Goal: Book appointment/travel/reservation

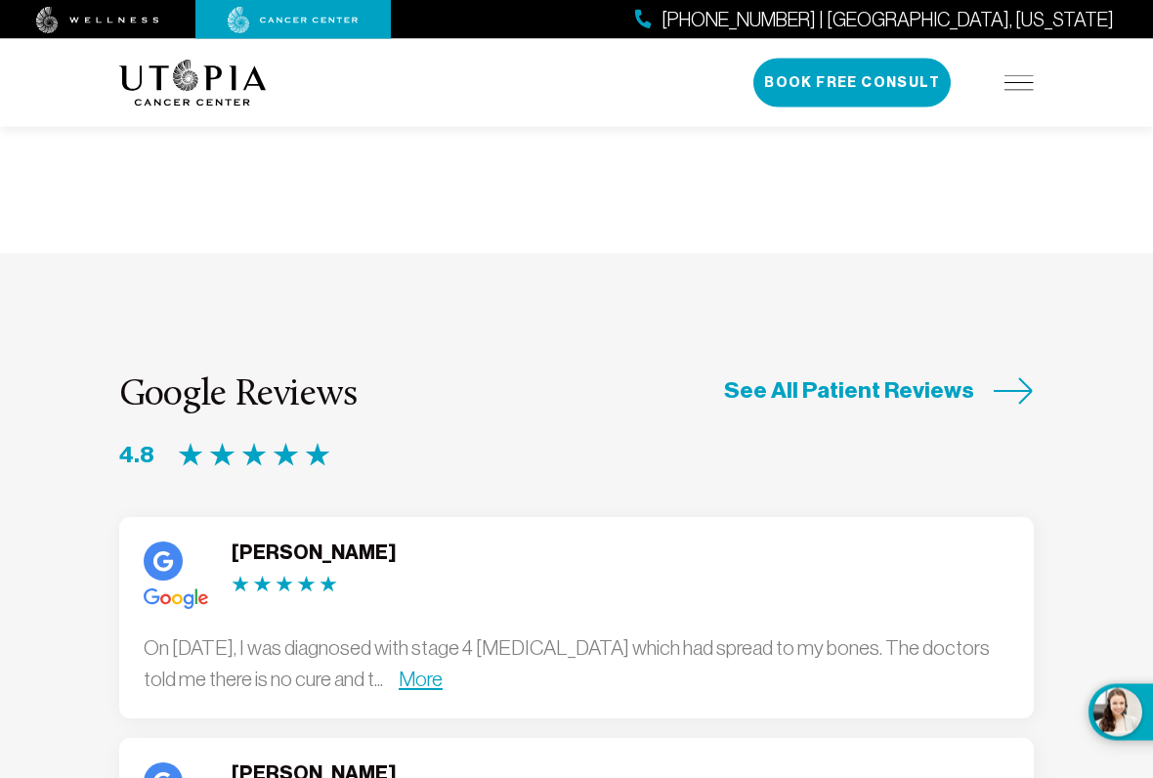
scroll to position [5582, 0]
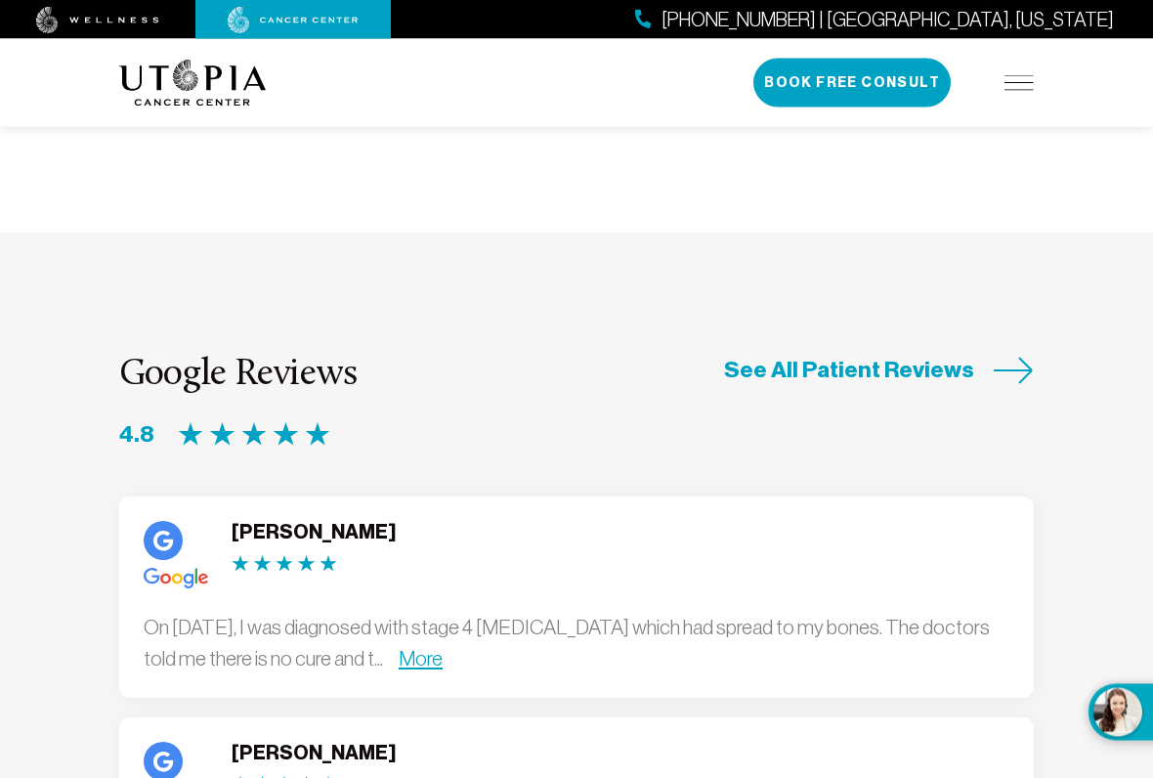
click at [442, 643] on link "More" at bounding box center [421, 659] width 44 height 22
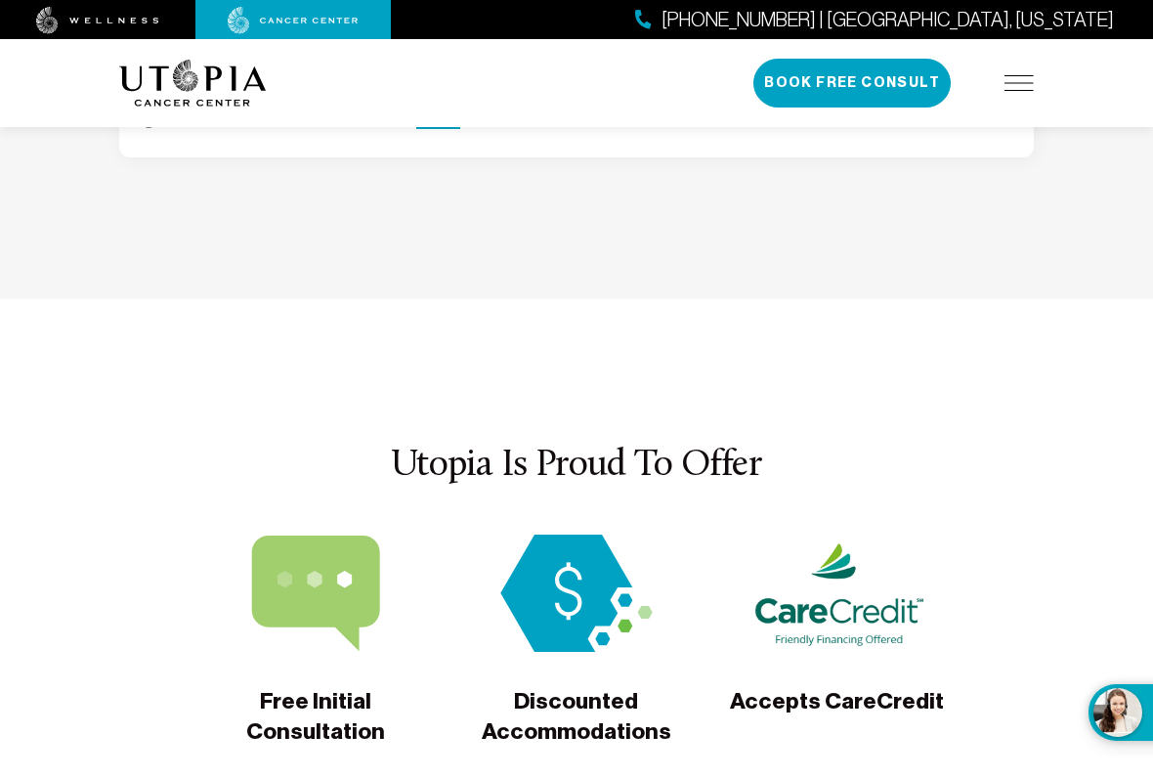
scroll to position [6753, 0]
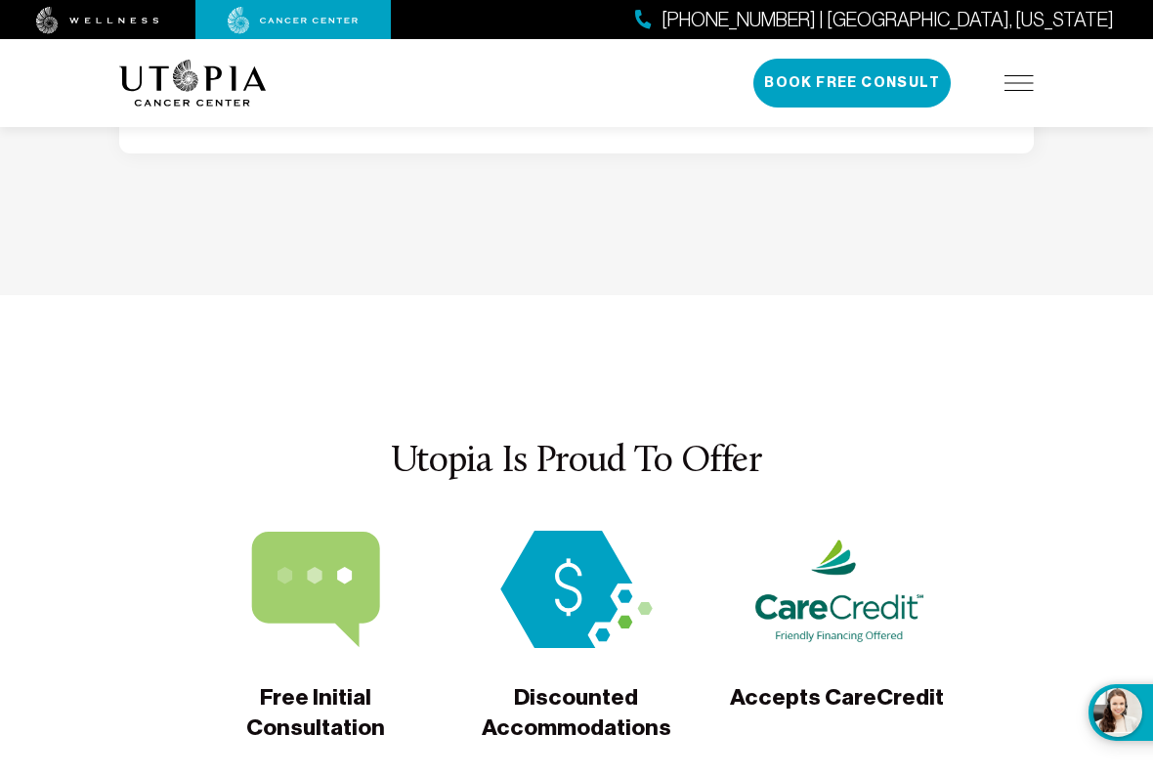
click at [294, 643] on span "Free Initial Consultation" at bounding box center [315, 713] width 237 height 62
click at [298, 643] on span "Free Initial Consultation" at bounding box center [315, 713] width 237 height 62
click at [307, 530] on img at bounding box center [316, 588] width 174 height 117
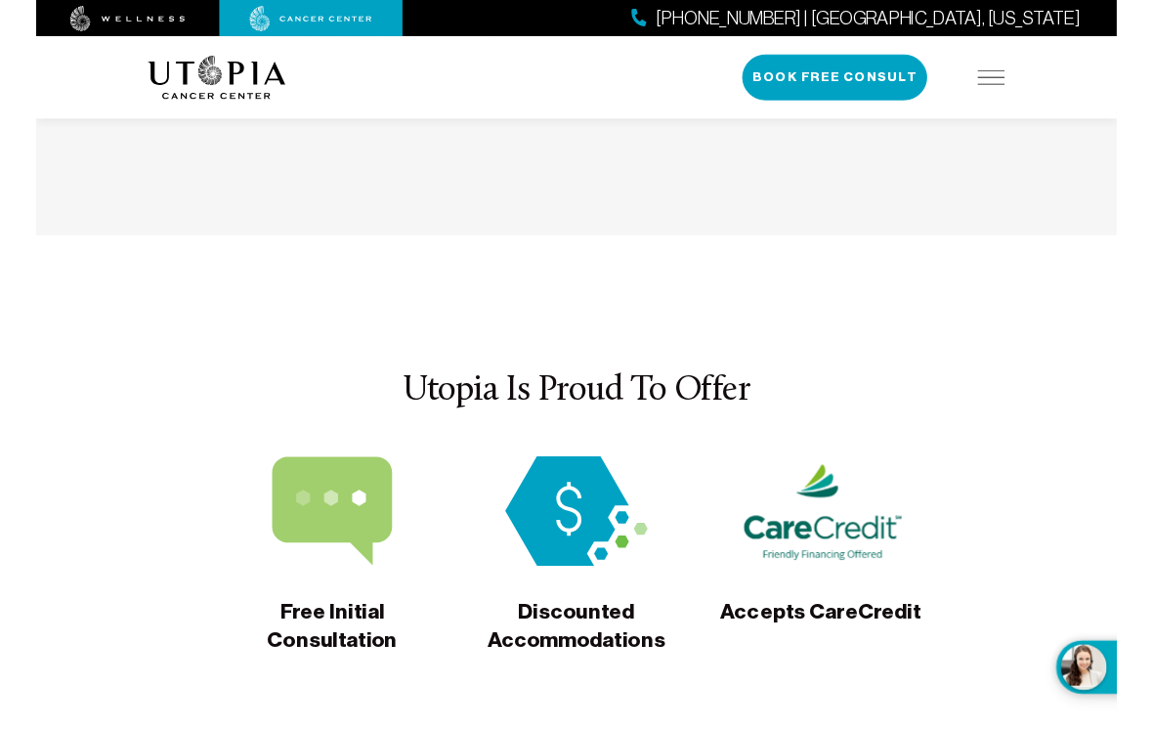
scroll to position [6798, 0]
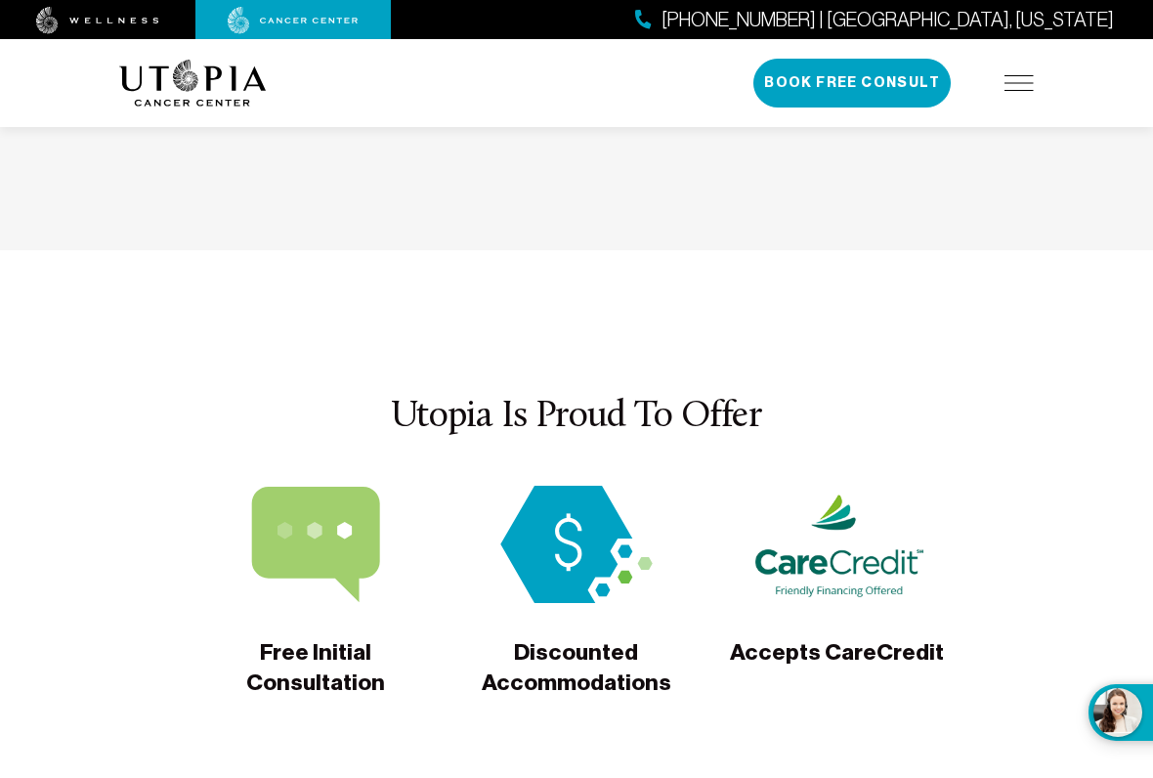
click at [291, 485] on img at bounding box center [316, 543] width 174 height 117
click at [893, 88] on button "Book Free Consult" at bounding box center [851, 83] width 197 height 49
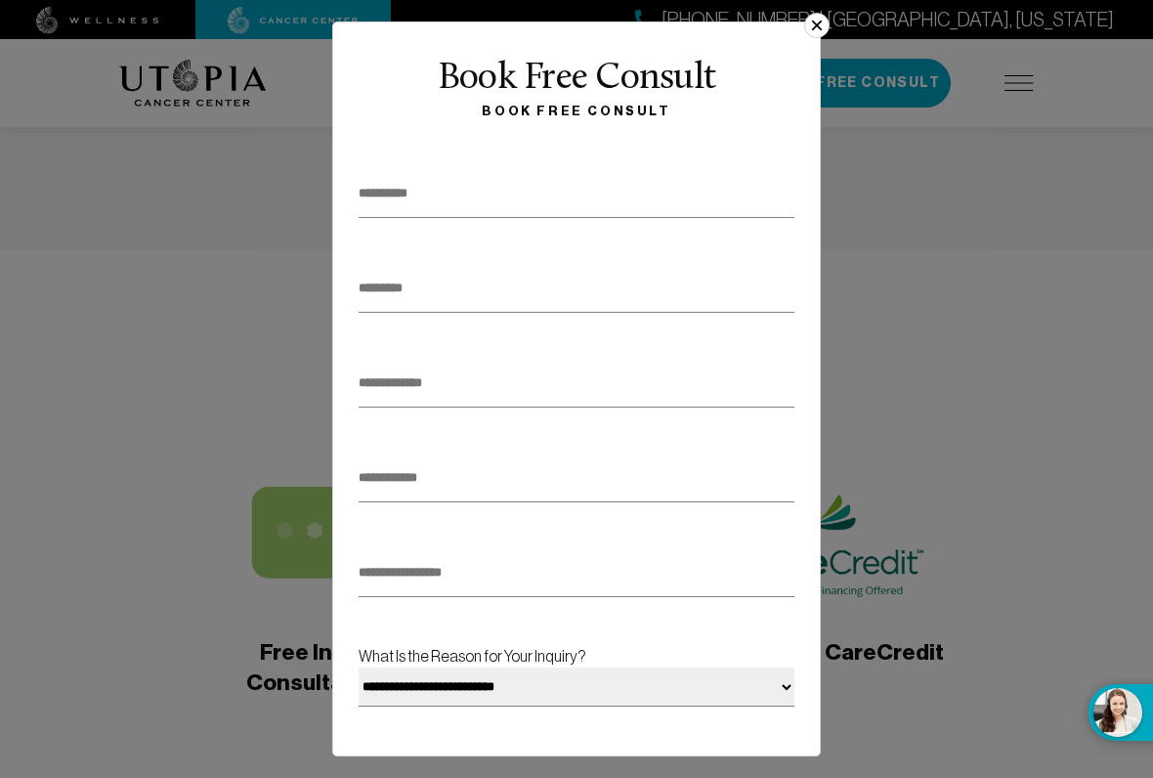
click at [494, 205] on input "text" at bounding box center [576, 194] width 436 height 48
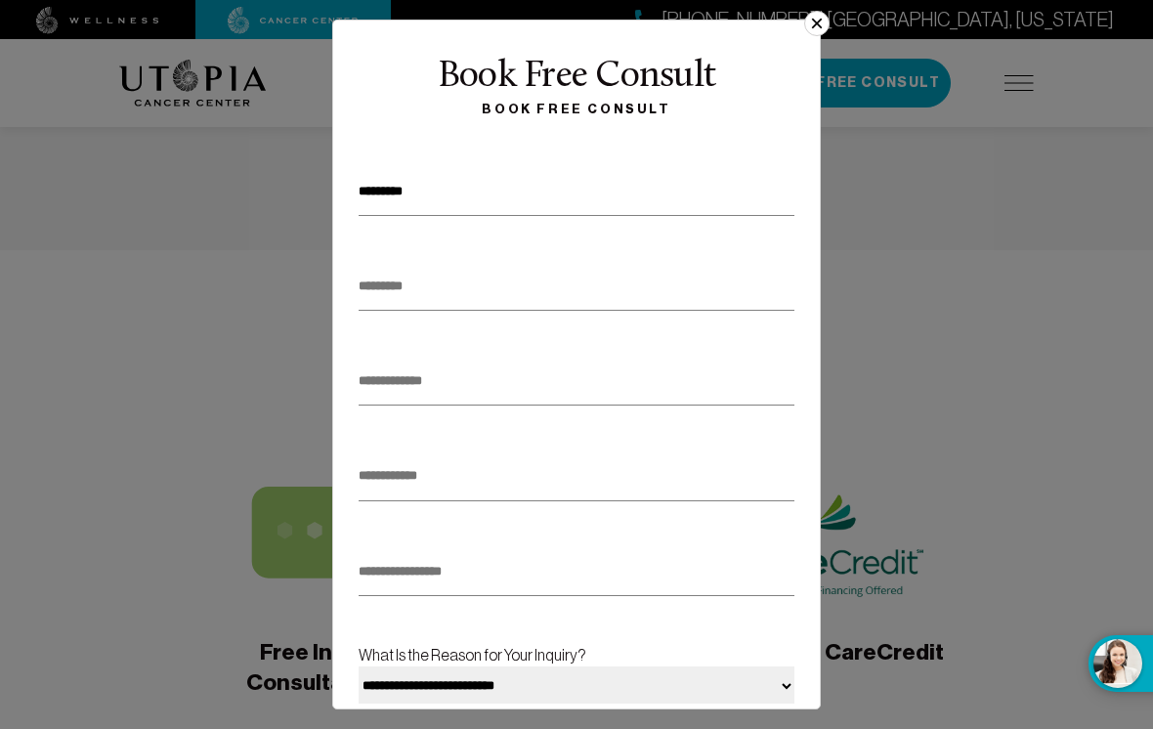
type input "********"
click at [440, 288] on input "text" at bounding box center [576, 287] width 436 height 48
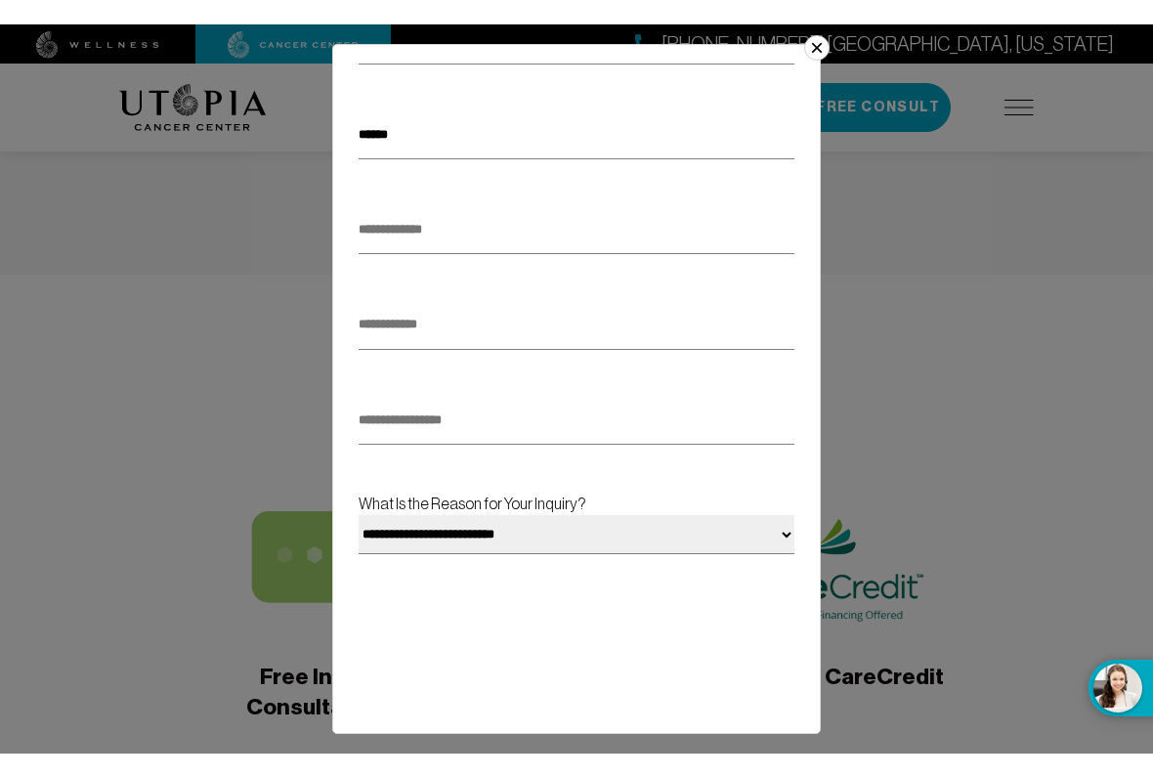
scroll to position [179, 0]
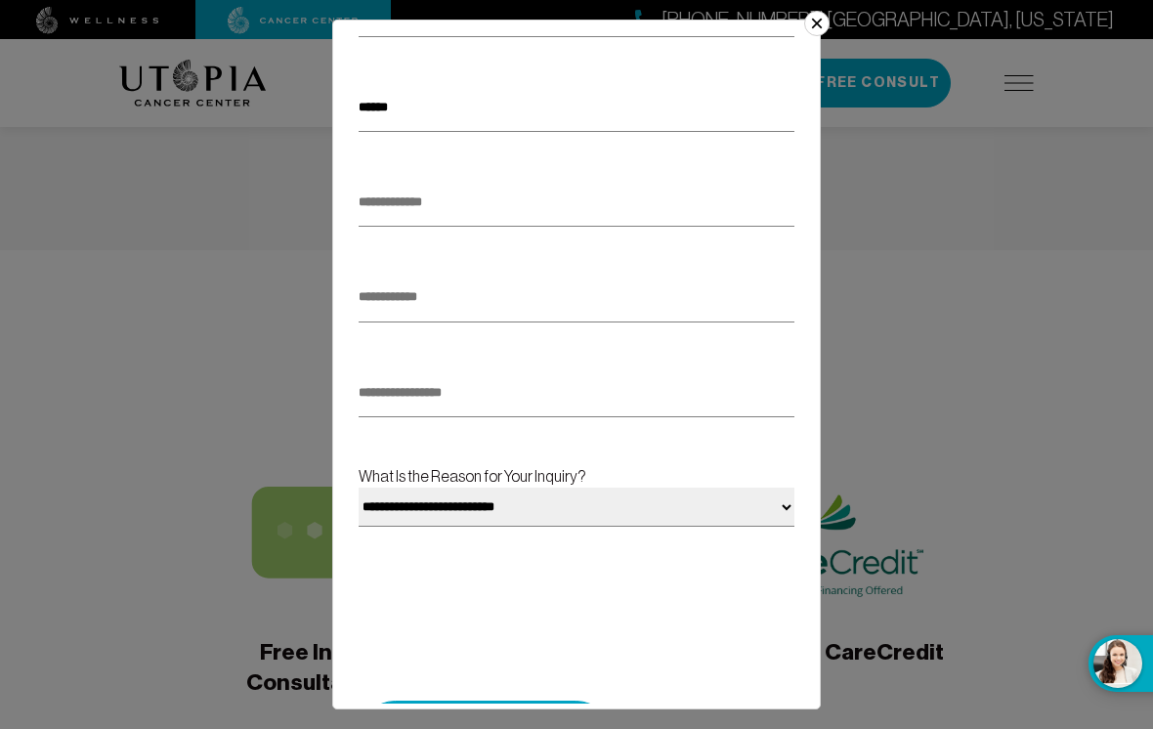
type input "******"
click at [630, 211] on input "email" at bounding box center [576, 203] width 436 height 48
type input "**********"
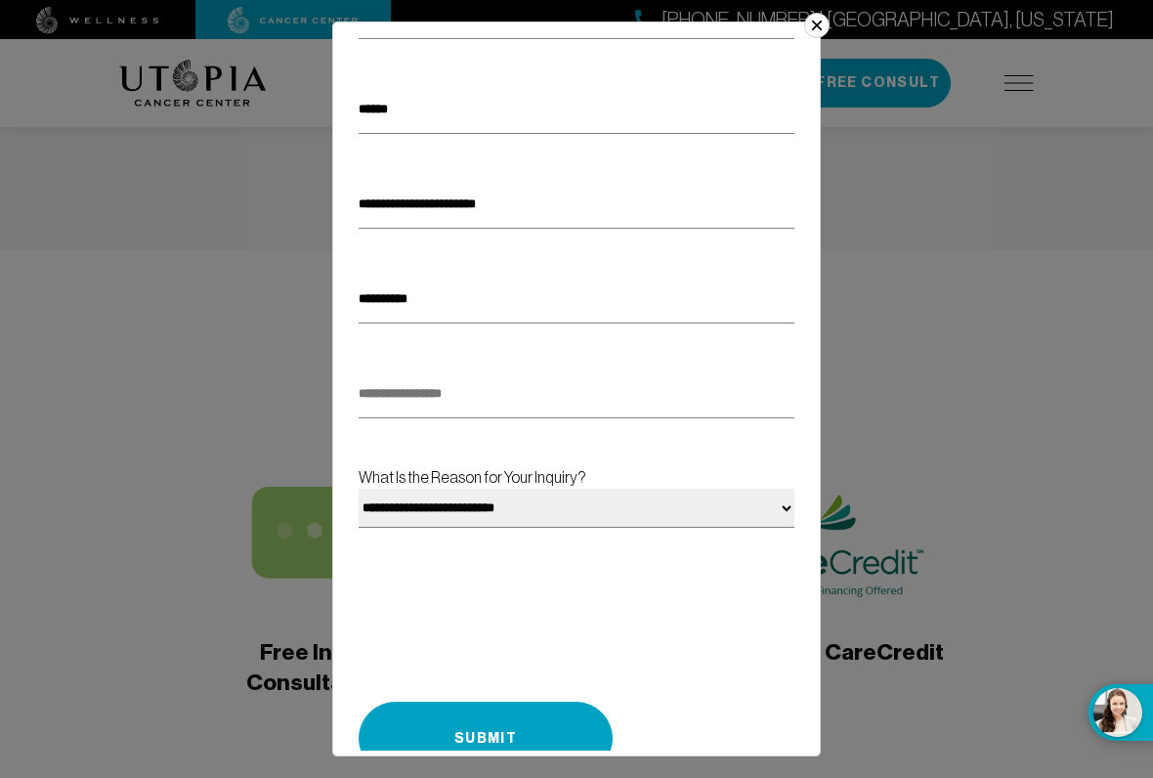
type input "**"
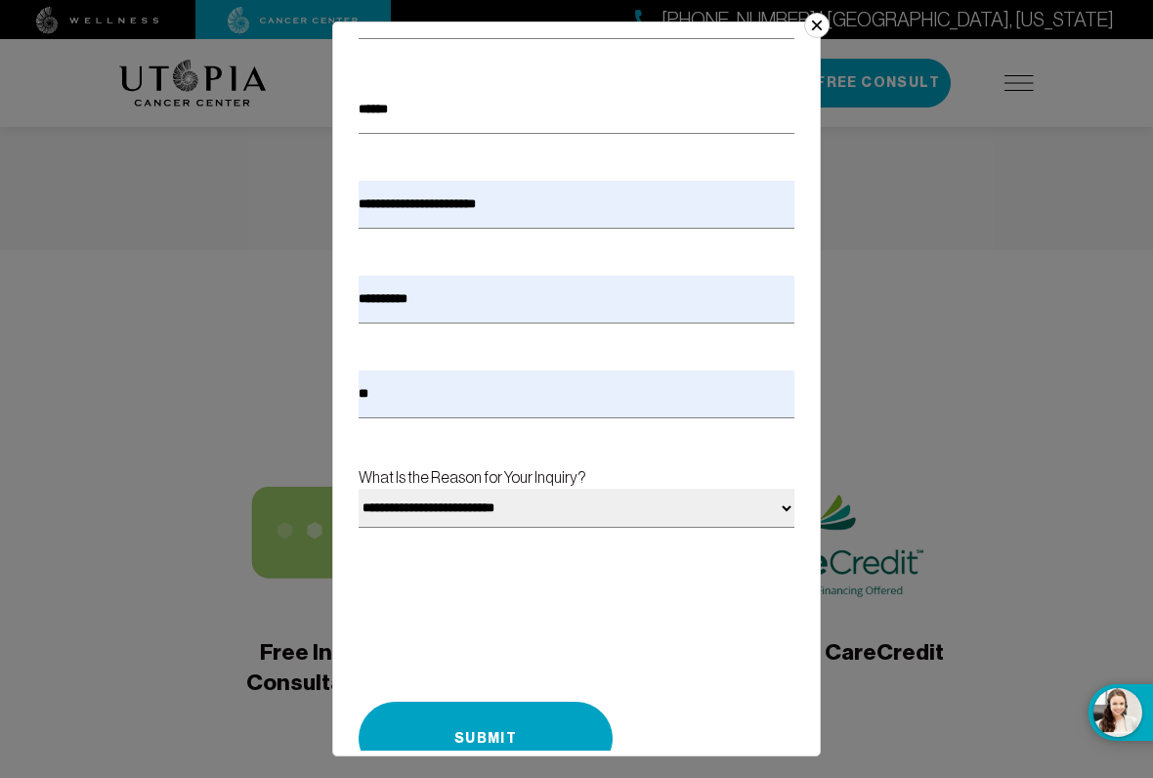
click at [770, 498] on select "**********" at bounding box center [576, 507] width 436 height 39
select select "**********"
click at [526, 643] on button "Submit" at bounding box center [485, 737] width 254 height 73
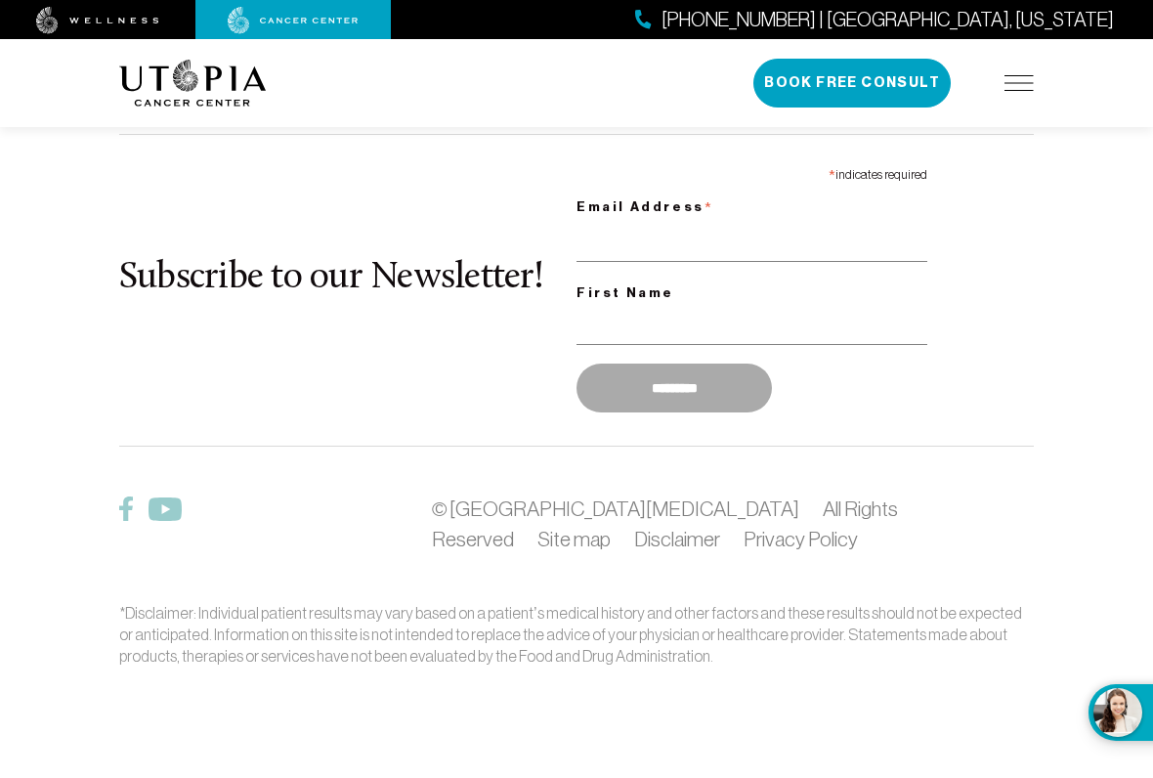
click at [1014, 69] on div "[PHONE_NUMBER] | [GEOGRAPHIC_DATA], [US_STATE] Book Free Consult" at bounding box center [893, 83] width 280 height 49
click at [1022, 86] on img at bounding box center [1018, 83] width 29 height 16
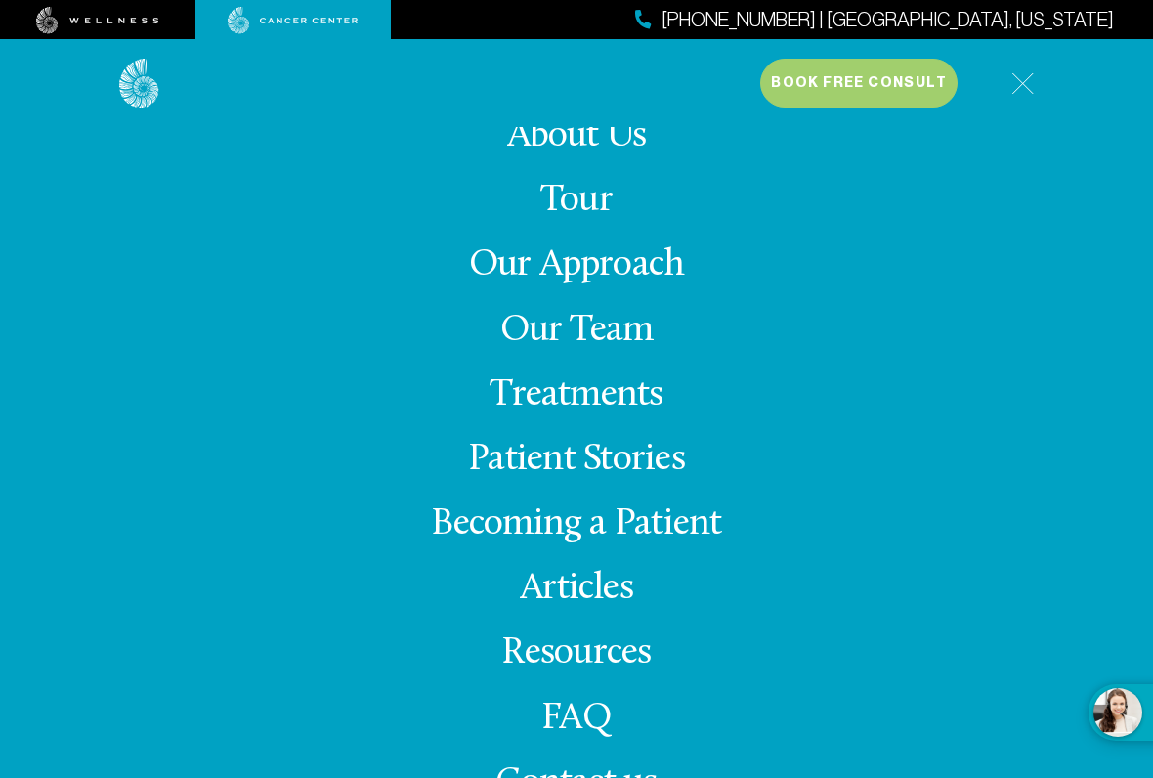
click at [589, 197] on link "Tour" at bounding box center [576, 201] width 72 height 38
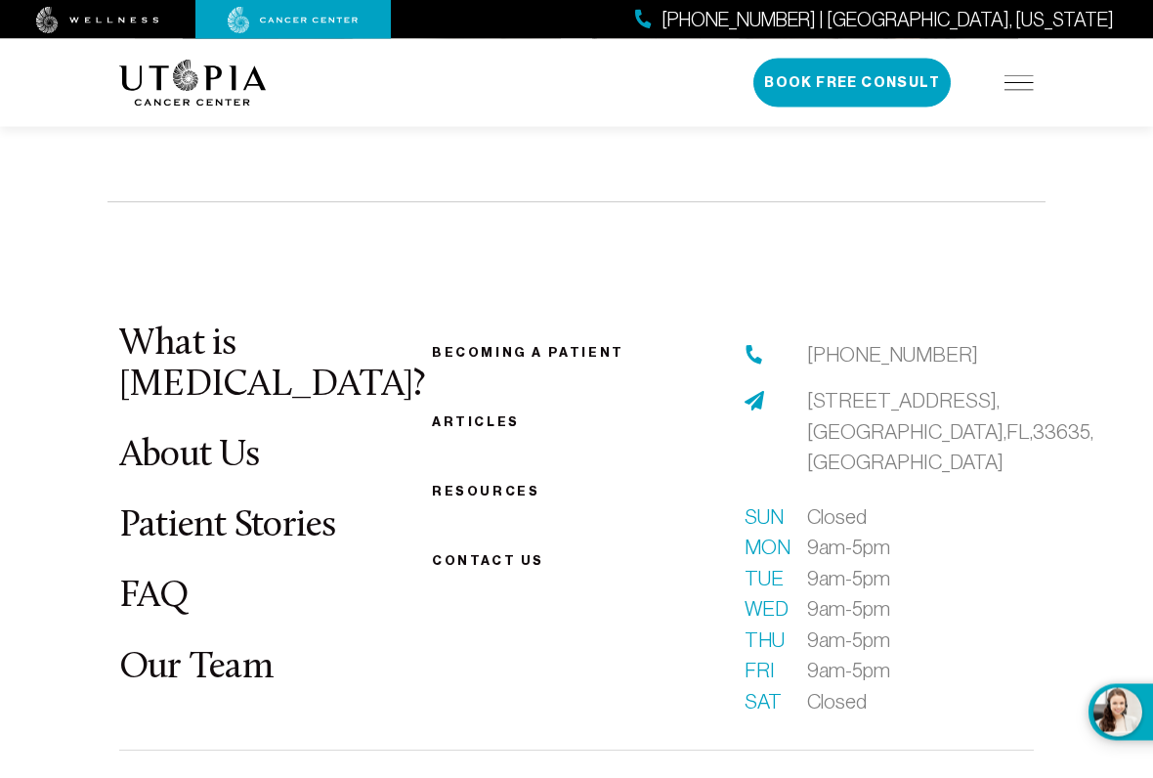
scroll to position [4504, 0]
click at [552, 345] on link "Becoming a patient" at bounding box center [528, 352] width 192 height 15
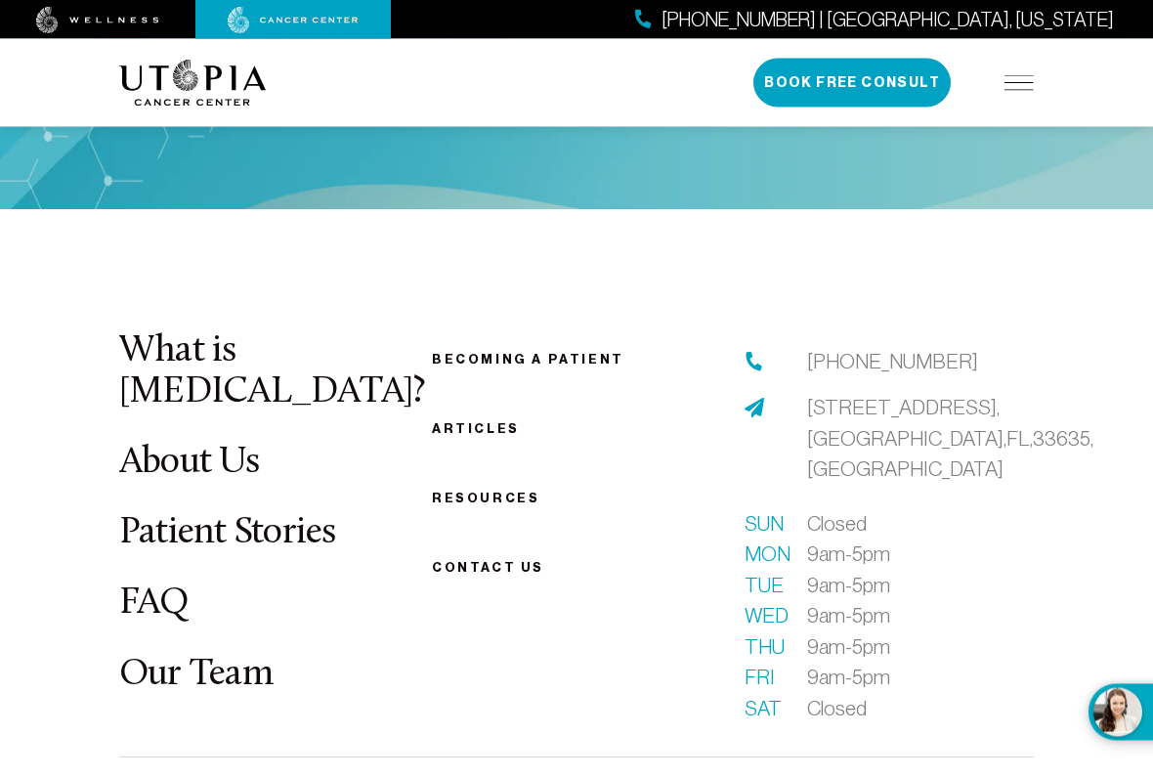
scroll to position [2810, 0]
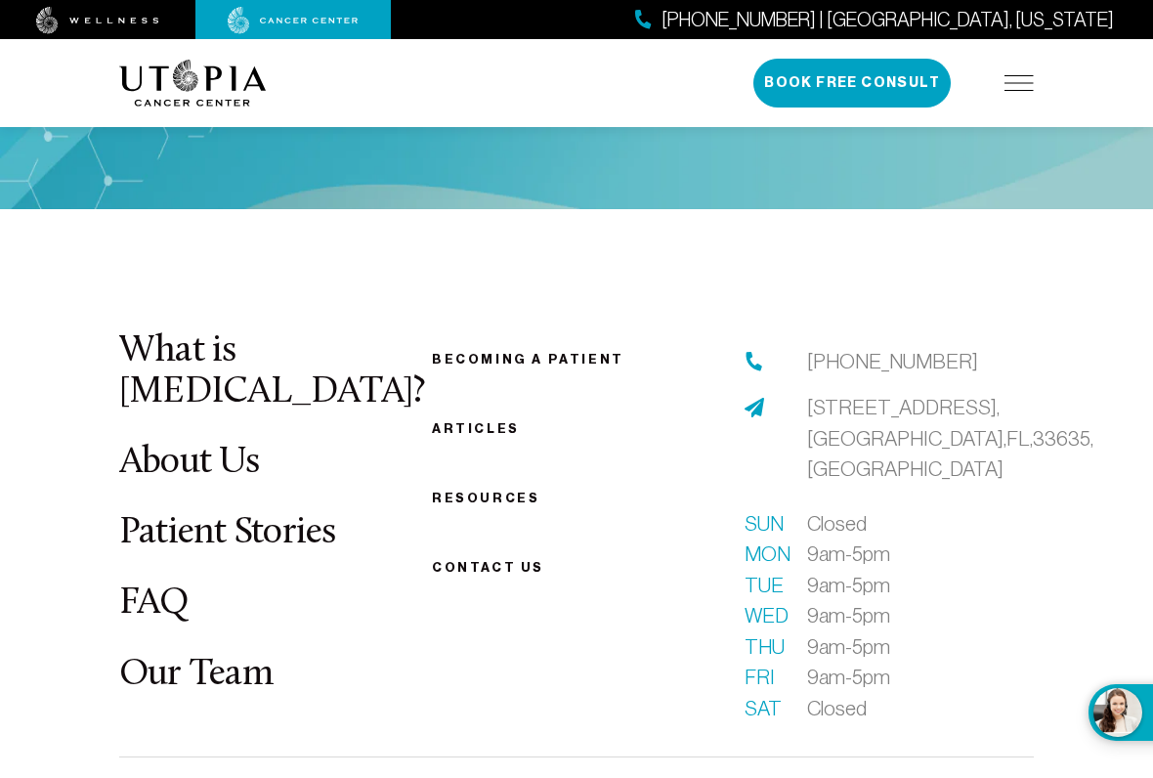
click at [221, 443] on link "About Us" at bounding box center [189, 462] width 140 height 38
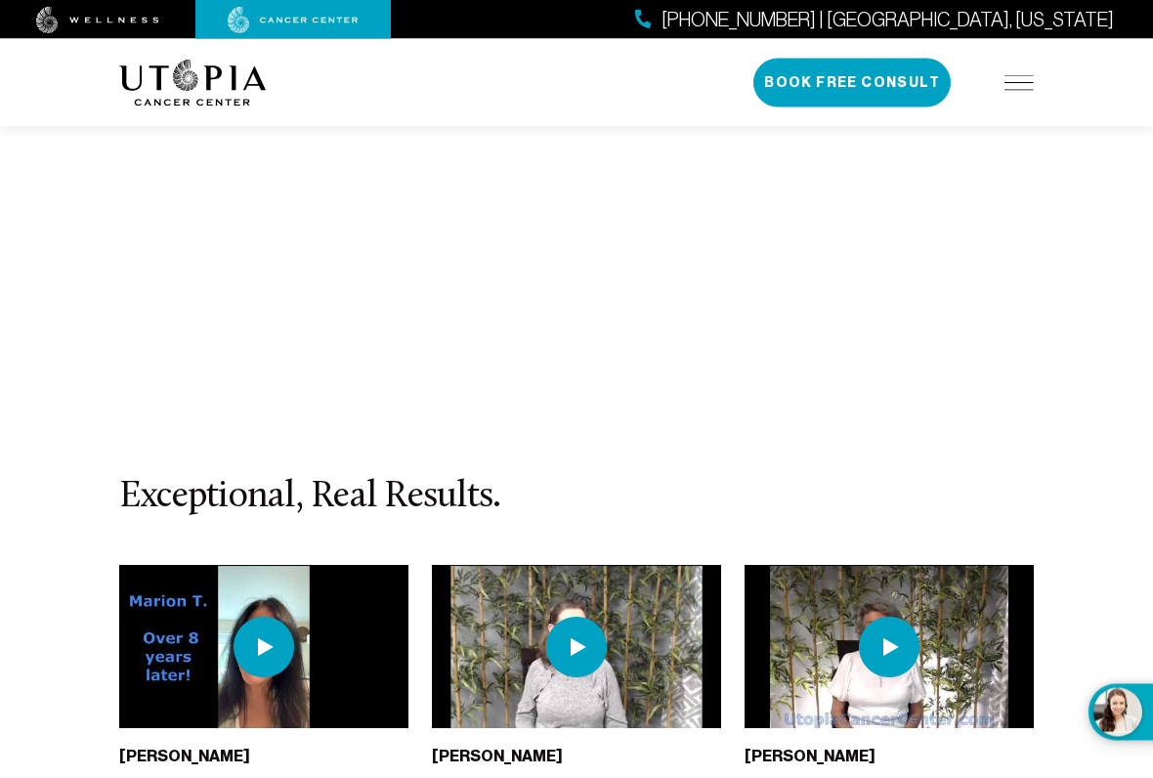
scroll to position [8876, 0]
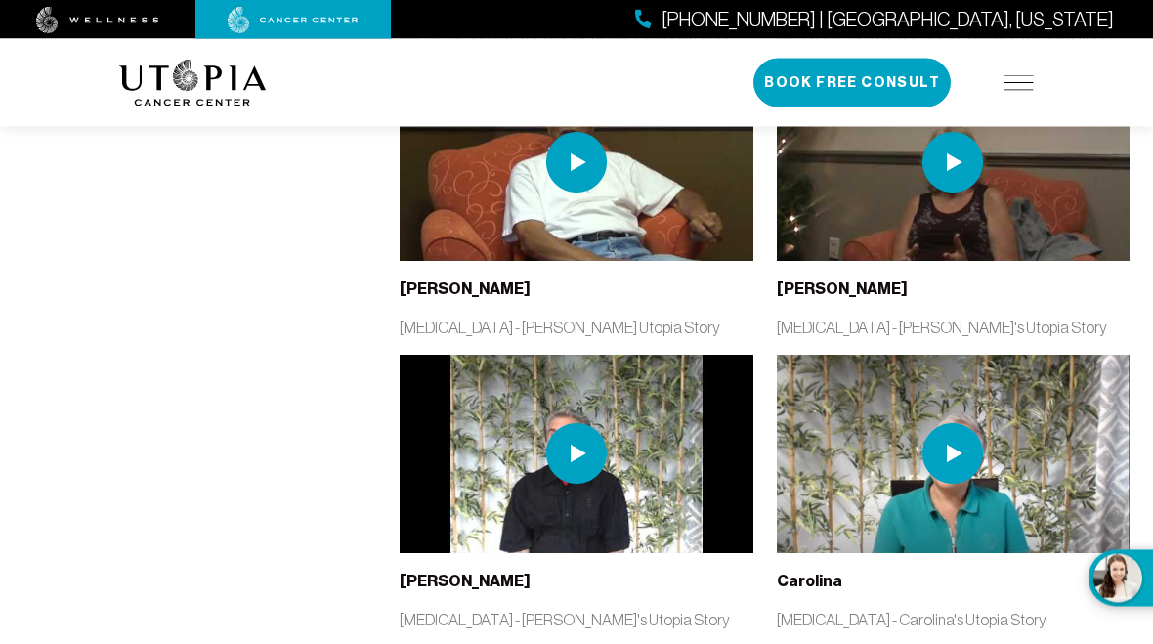
scroll to position [3649, 0]
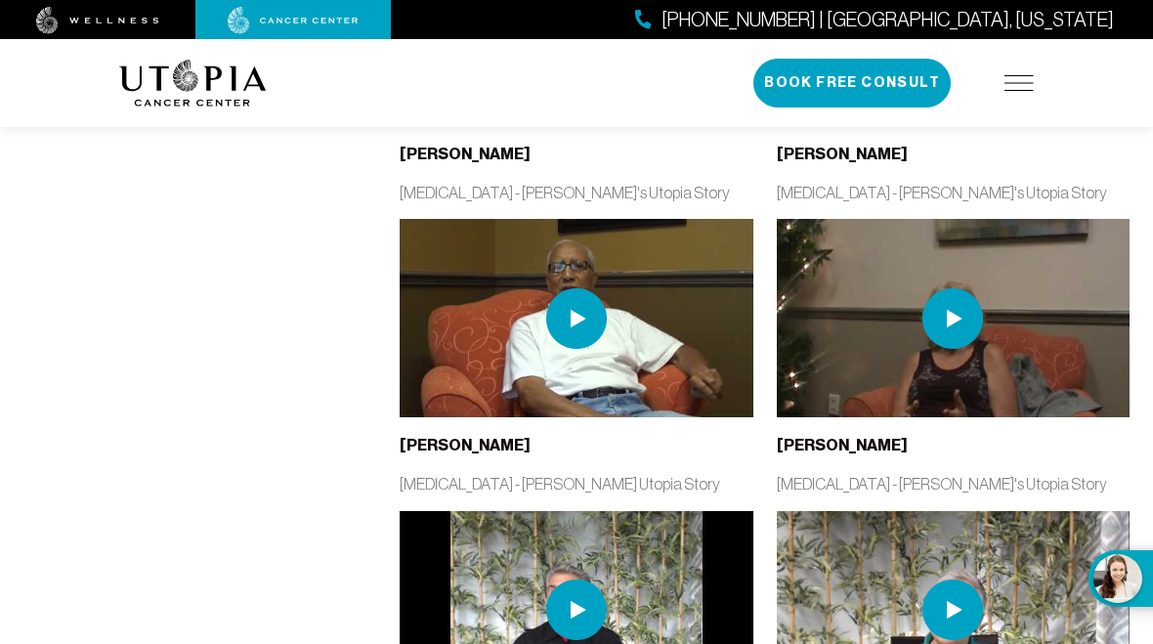
click at [1025, 84] on img at bounding box center [1018, 83] width 29 height 16
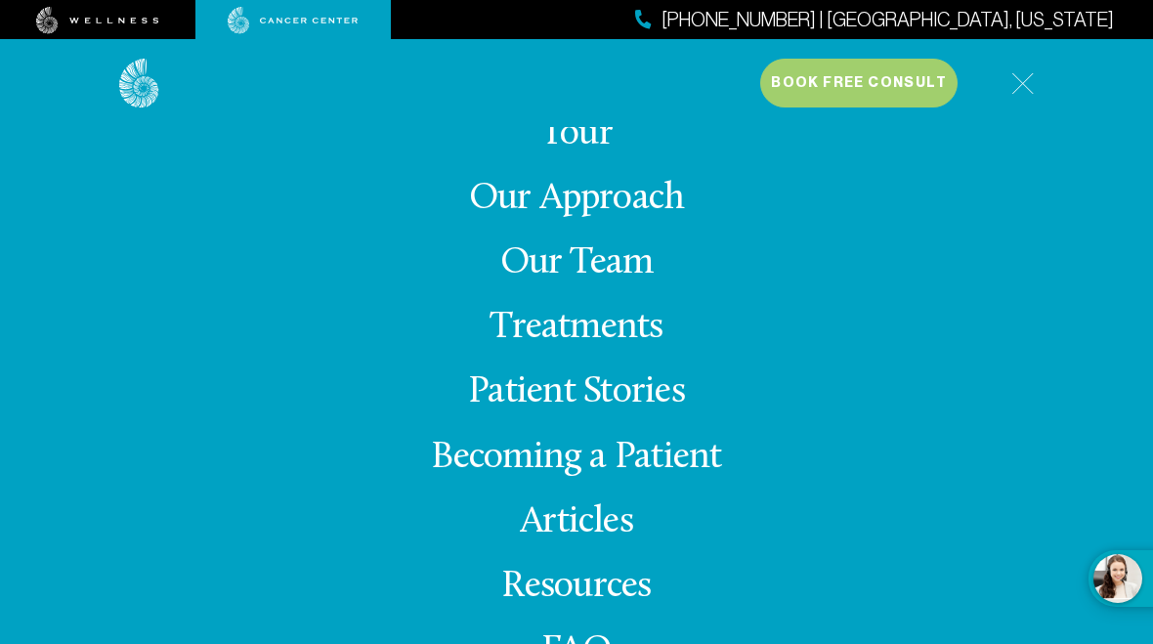
click at [529, 338] on link "Treatments" at bounding box center [575, 328] width 173 height 38
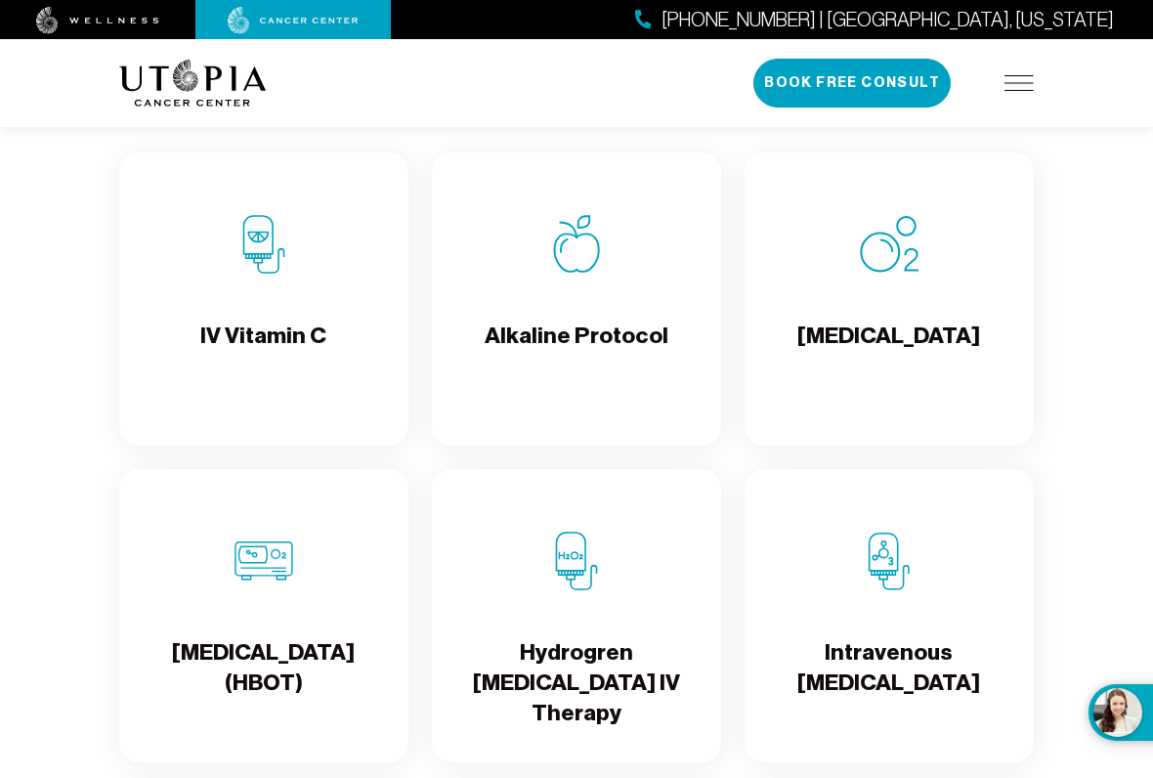
scroll to position [2185, 0]
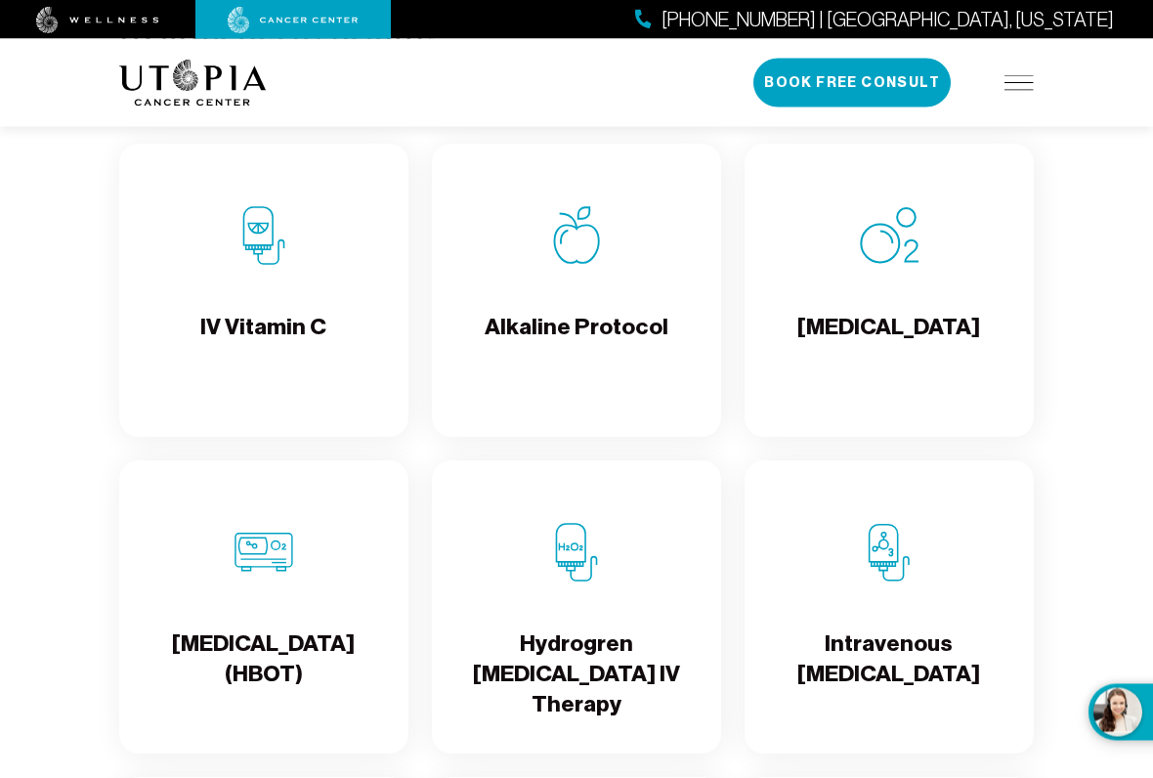
click at [243, 326] on div "IV Vitamin C" at bounding box center [263, 291] width 289 height 293
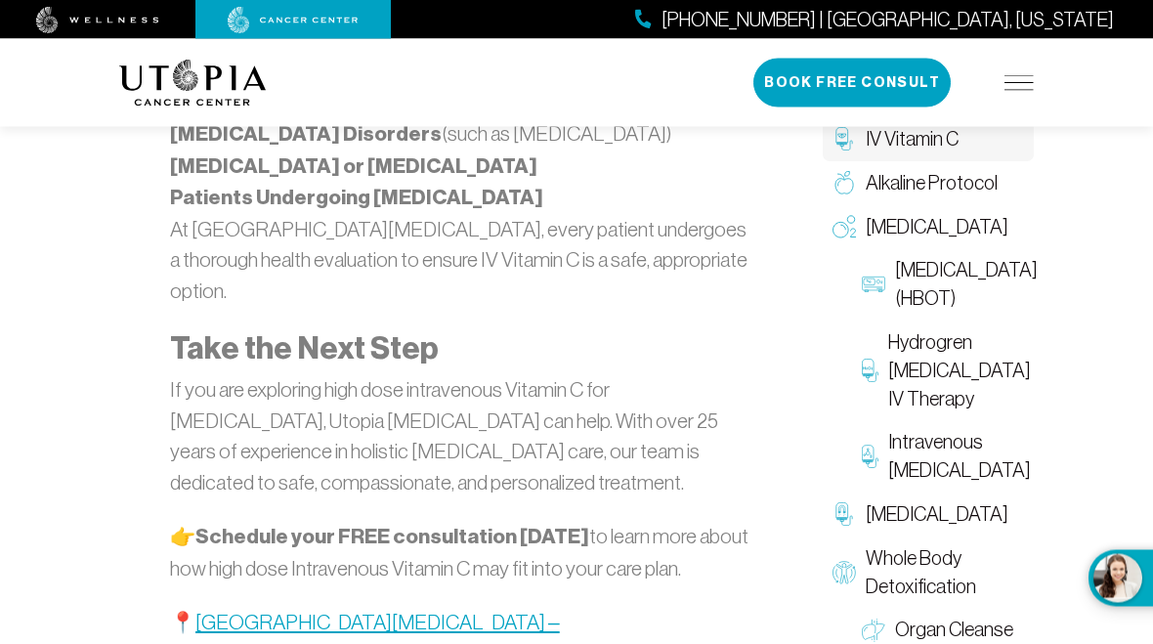
scroll to position [4545, 0]
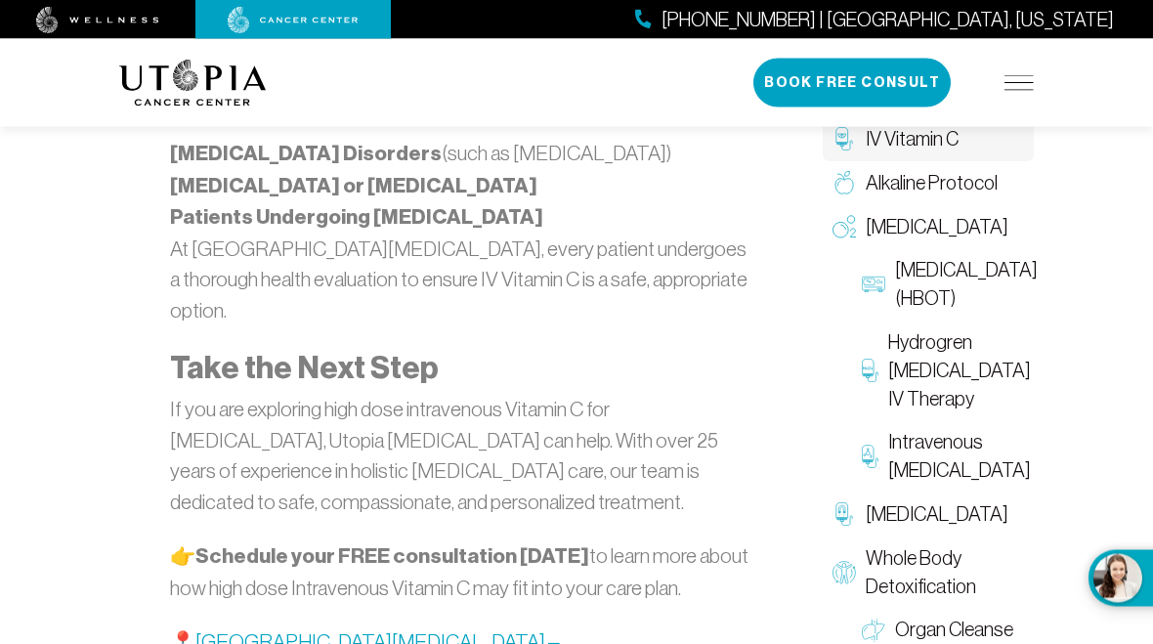
click at [938, 186] on span "Alkaline Protocol" at bounding box center [931, 183] width 132 height 28
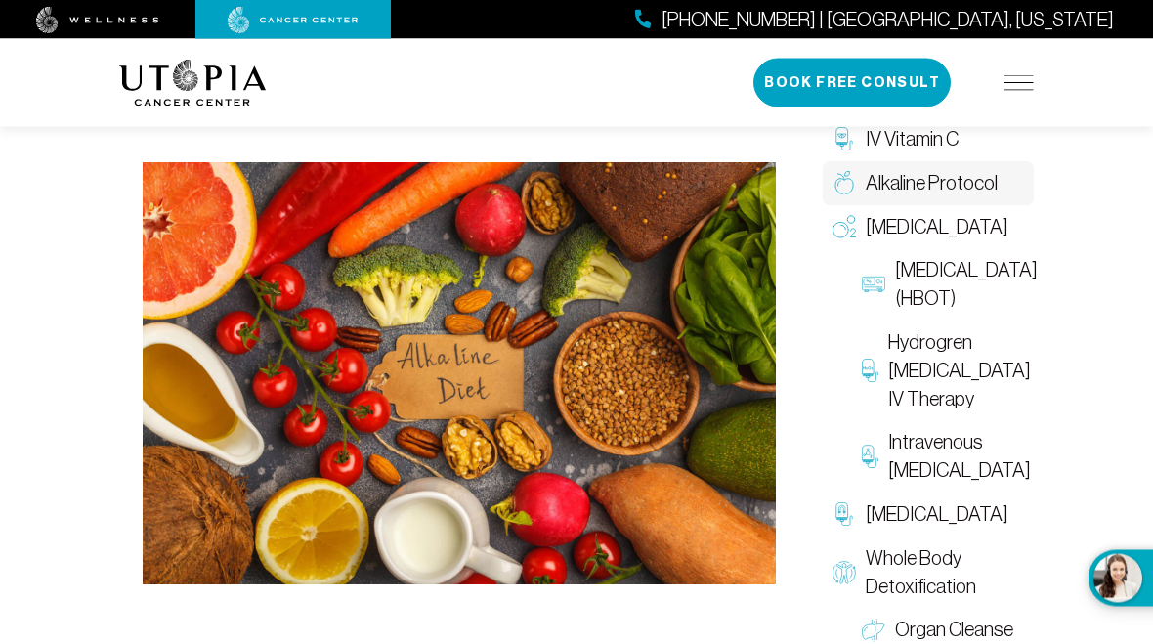
scroll to position [438, 0]
